Goal: Task Accomplishment & Management: Manage account settings

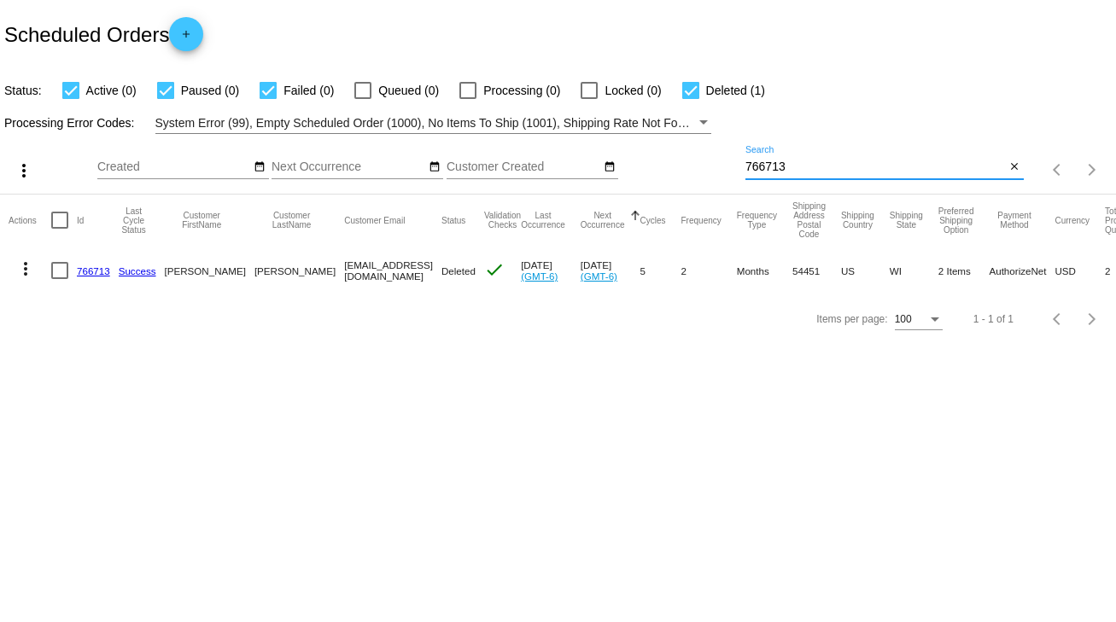
drag, startPoint x: 791, startPoint y: 171, endPoint x: 691, endPoint y: 172, distance: 100.7
click at [691, 172] on div "more_vert Oct Jan Feb Mar [DATE]" at bounding box center [558, 164] width 1116 height 61
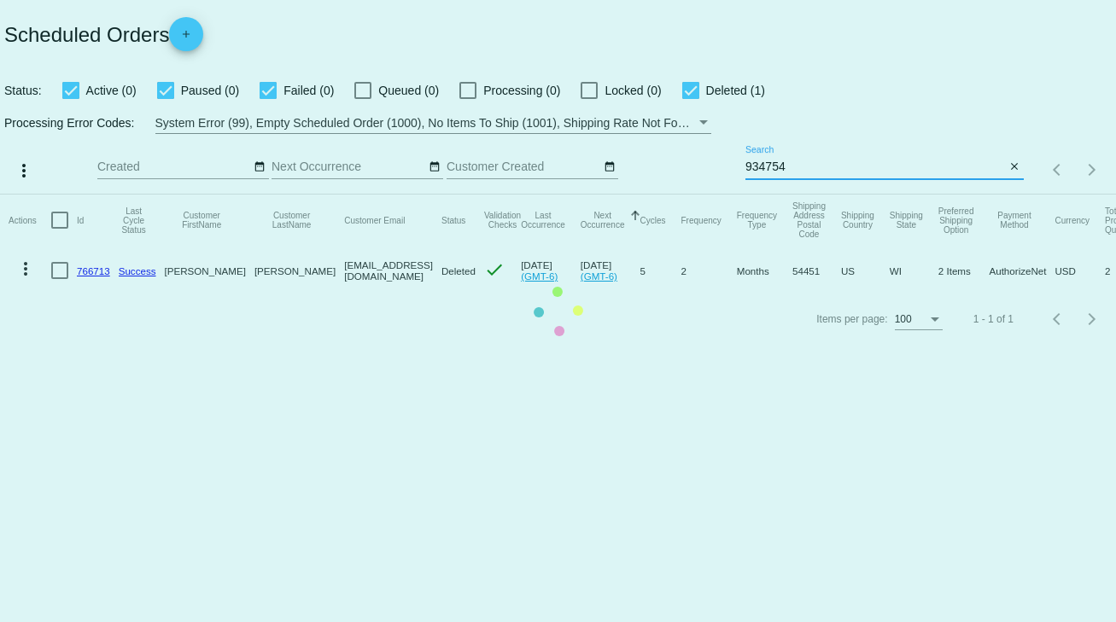
type input "934754"
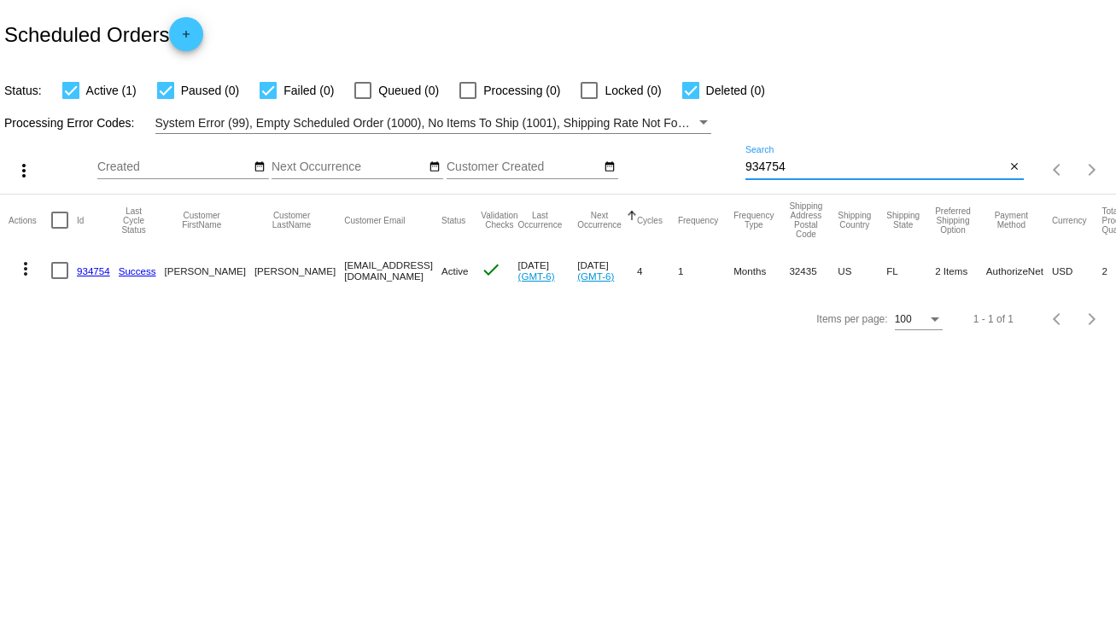
click at [92, 268] on link "934754" at bounding box center [93, 270] width 33 height 11
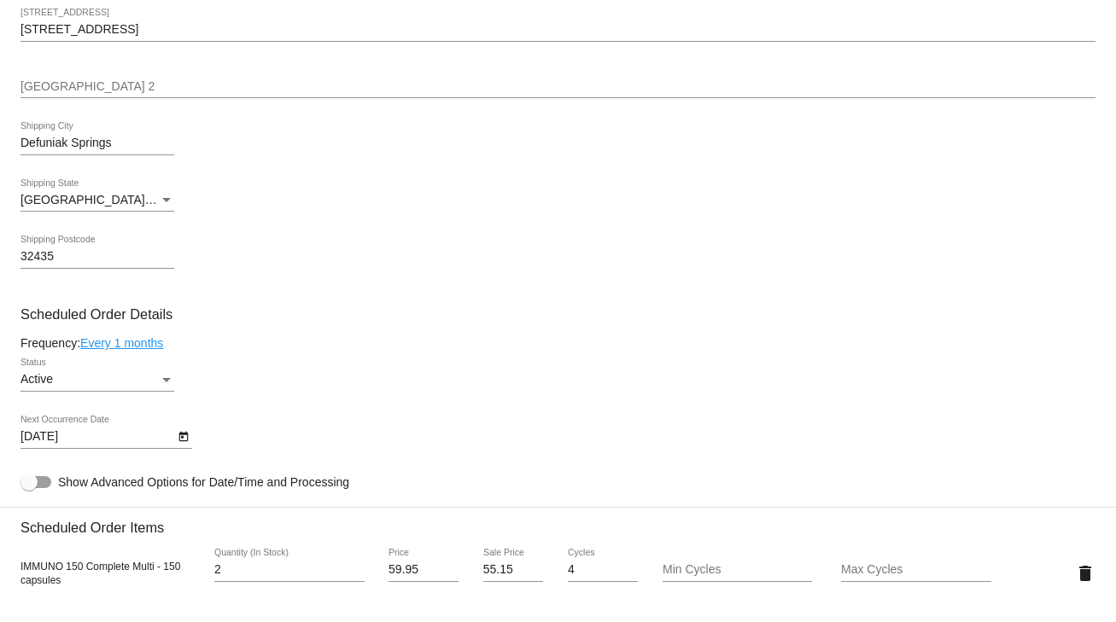
scroll to position [751, 0]
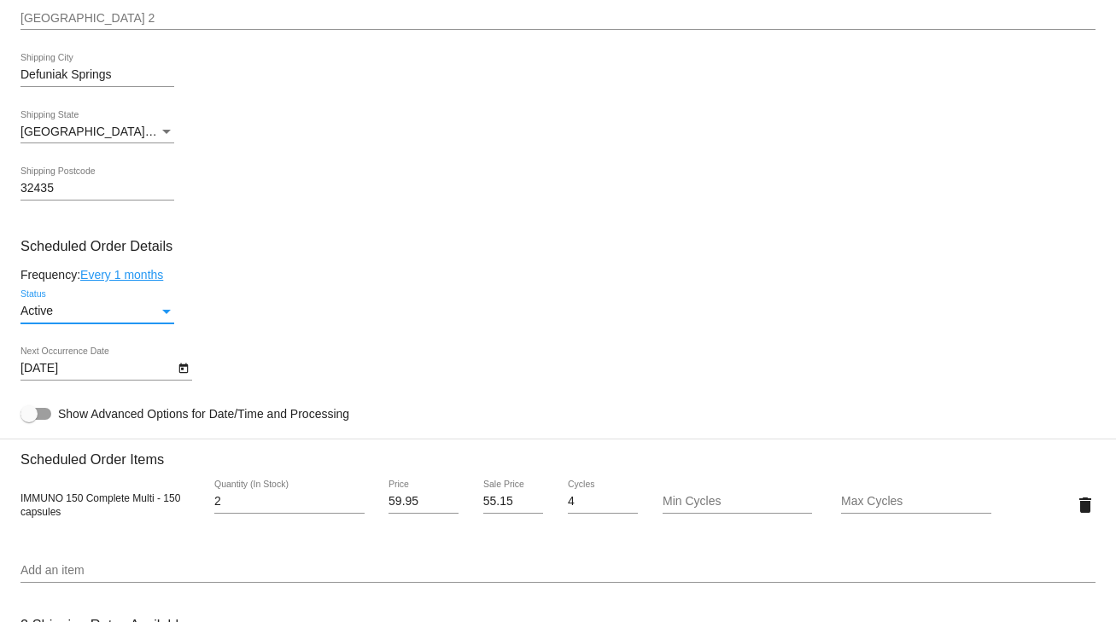
click at [165, 314] on div "Status" at bounding box center [166, 312] width 9 height 4
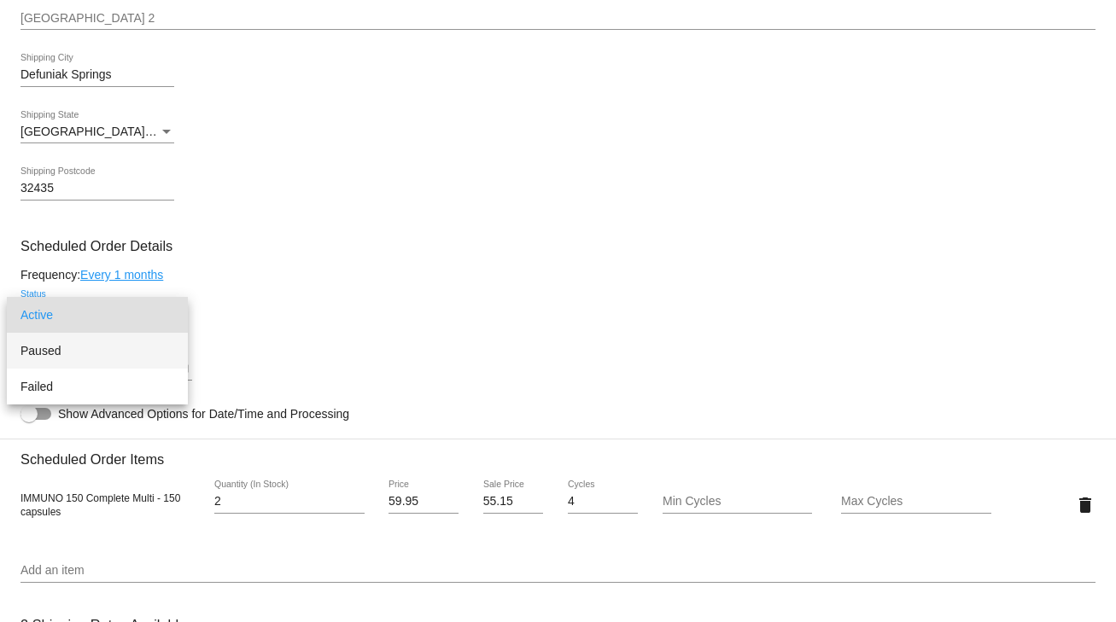
click at [54, 348] on span "Paused" at bounding box center [97, 351] width 154 height 36
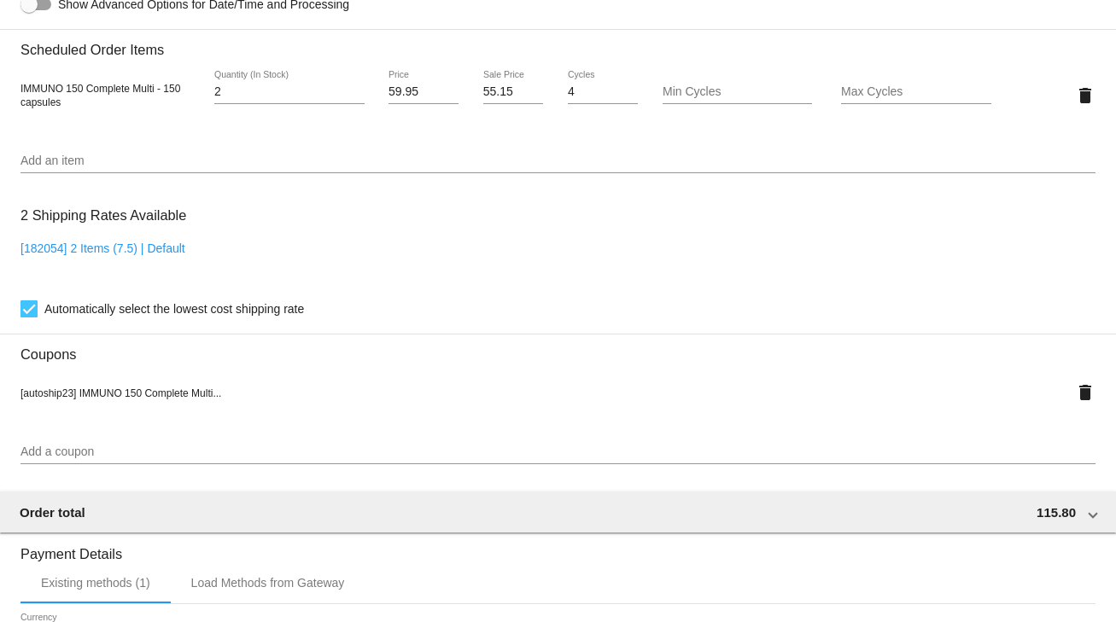
scroll to position [1512, 0]
